Goal: Task Accomplishment & Management: Use online tool/utility

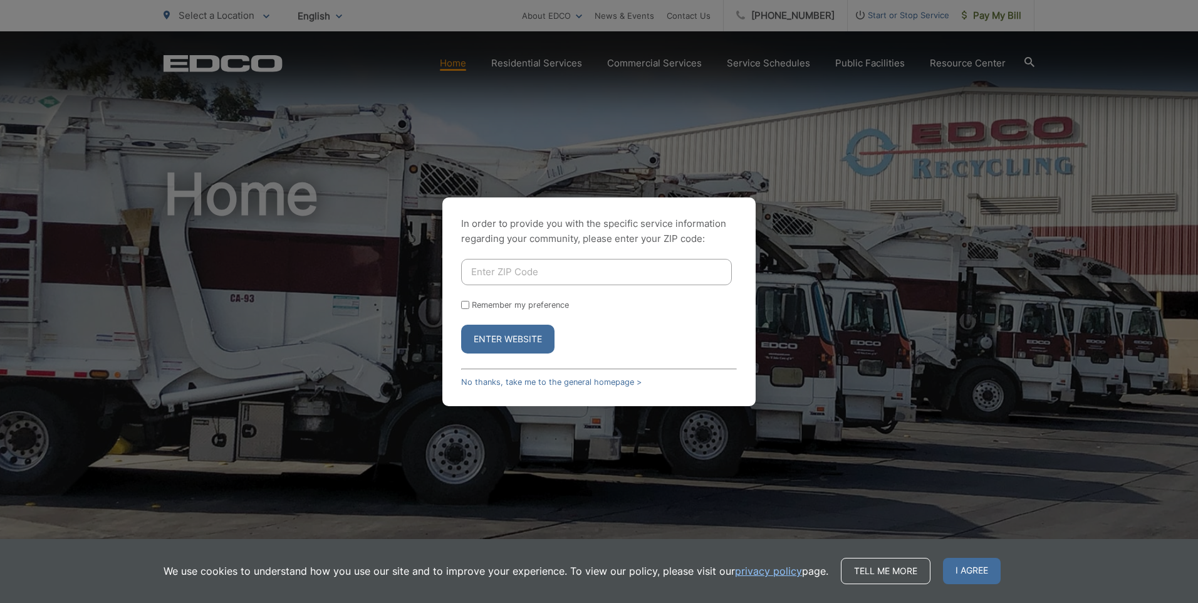
click at [528, 341] on button "Enter Website" at bounding box center [507, 338] width 93 height 29
click at [495, 380] on link "No thanks, take me to the general homepage >" at bounding box center [551, 381] width 180 height 9
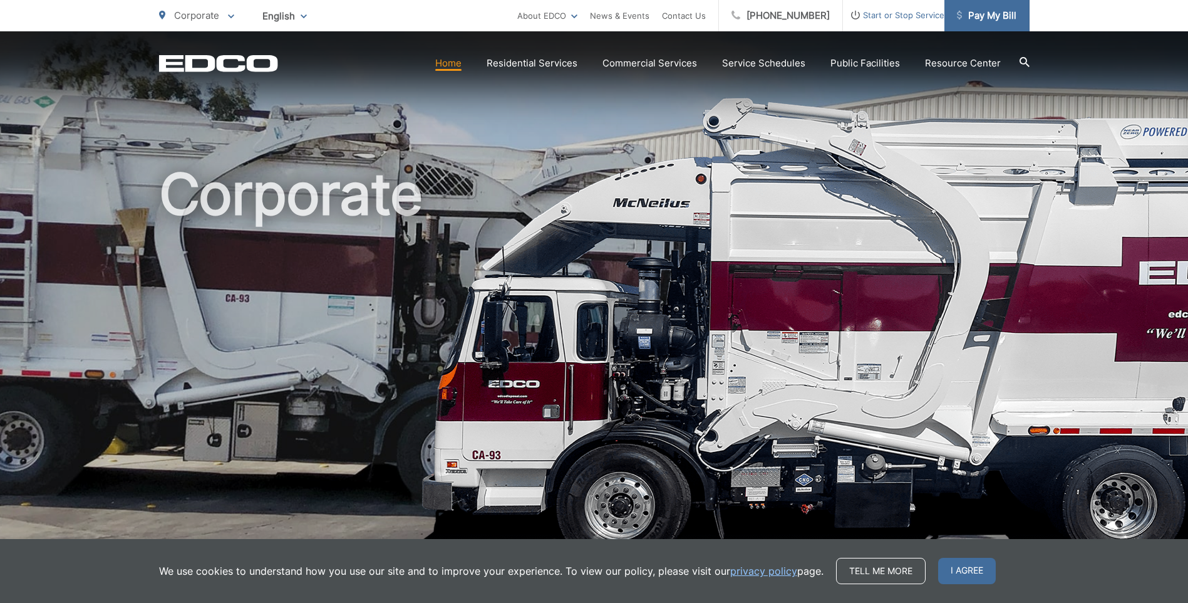
click at [1010, 21] on span "Pay My Bill" at bounding box center [987, 15] width 60 height 15
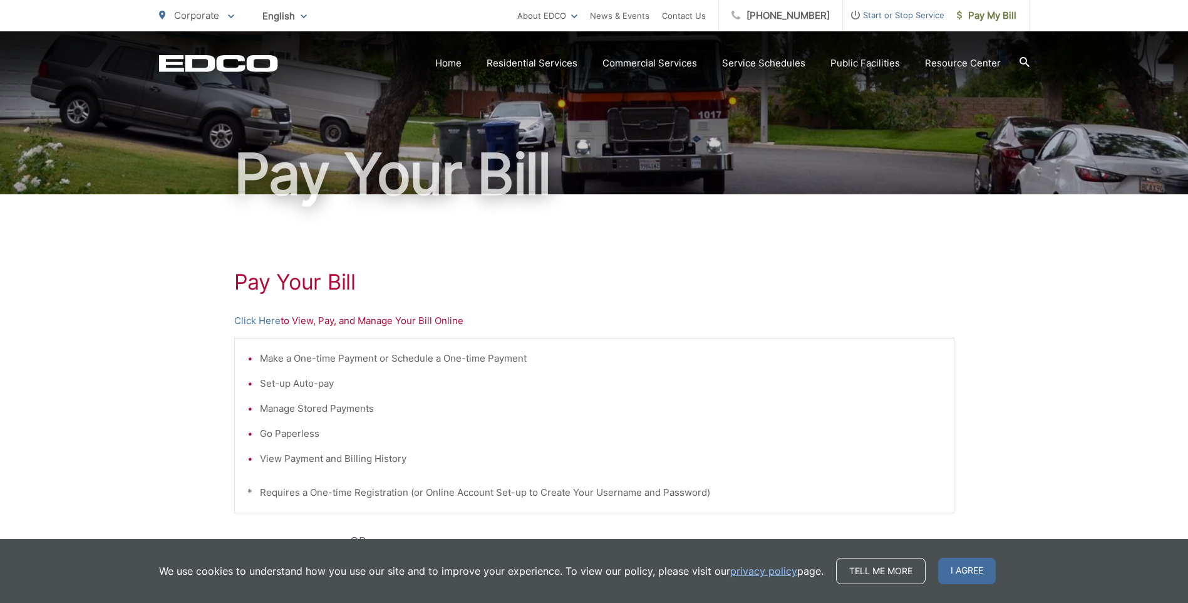
scroll to position [188, 0]
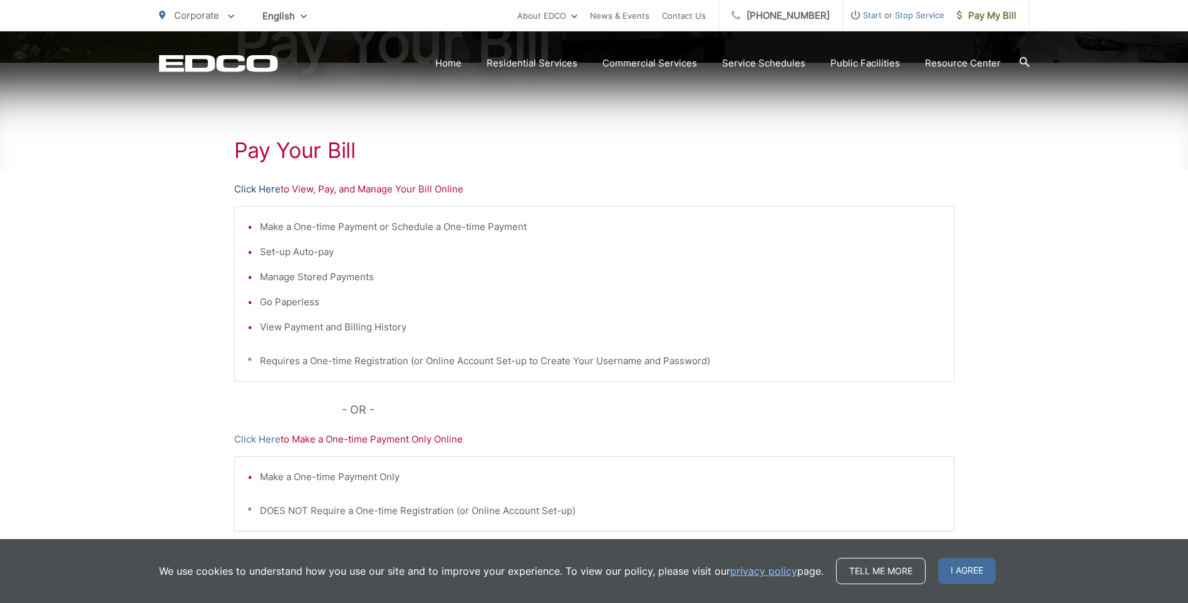
click at [268, 187] on link "Click Here" at bounding box center [257, 189] width 46 height 15
click at [260, 191] on link "Click Here" at bounding box center [257, 189] width 46 height 15
click at [273, 185] on link "Click Here" at bounding box center [257, 189] width 46 height 15
